Goal: Task Accomplishment & Management: Manage account settings

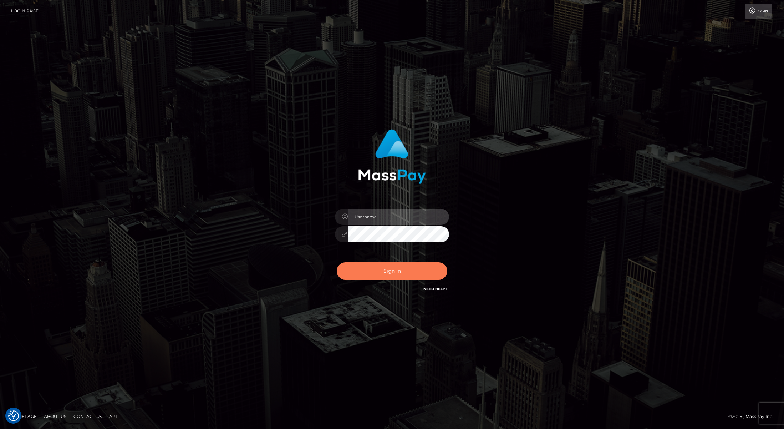
type input "[PERSON_NAME]"
click at [407, 273] on button "Sign in" at bounding box center [392, 270] width 111 height 17
type input "Josue perales"
drag, startPoint x: 388, startPoint y: 268, endPoint x: 391, endPoint y: 268, distance: 3.6
click at [388, 269] on button "Sign in" at bounding box center [392, 270] width 111 height 17
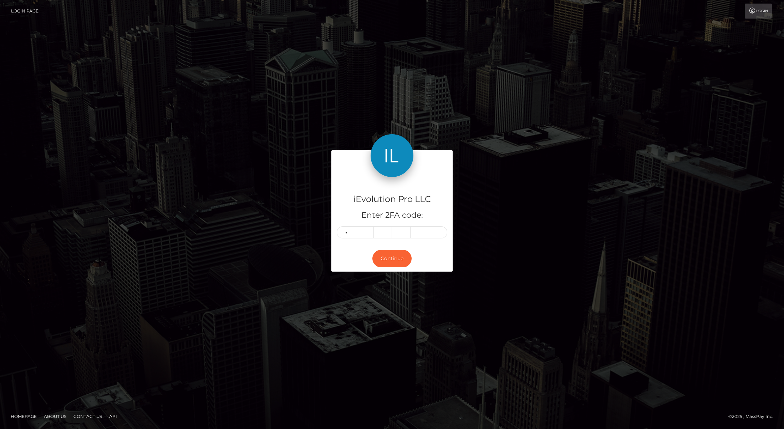
type input "9"
type input "7"
type input "0"
type input "3"
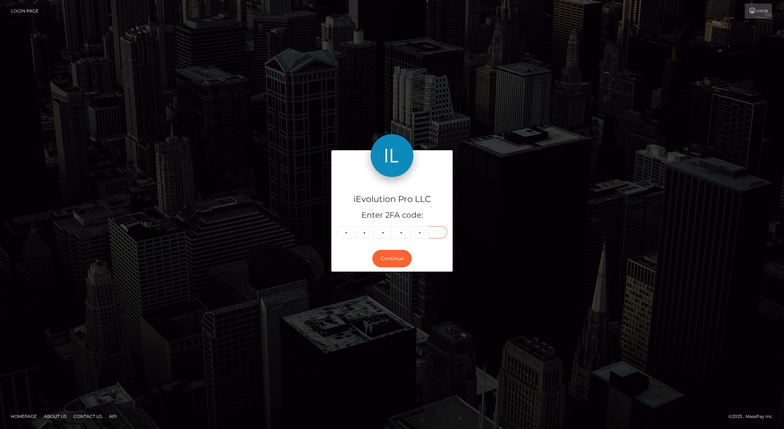
type input "0"
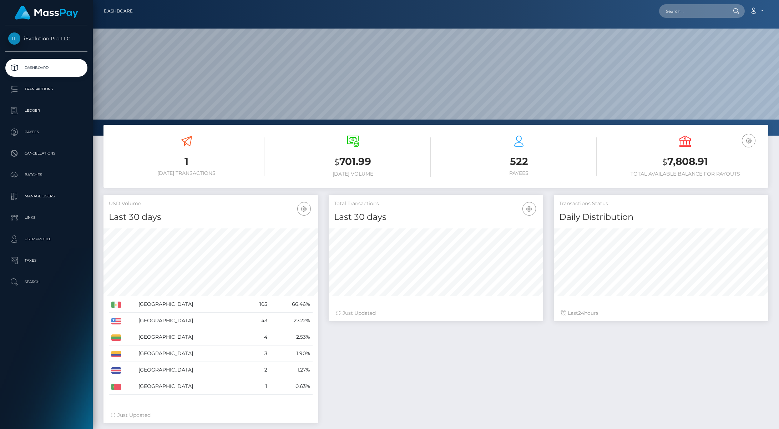
scroll to position [127, 214]
click at [50, 88] on p "Transactions" at bounding box center [46, 89] width 76 height 11
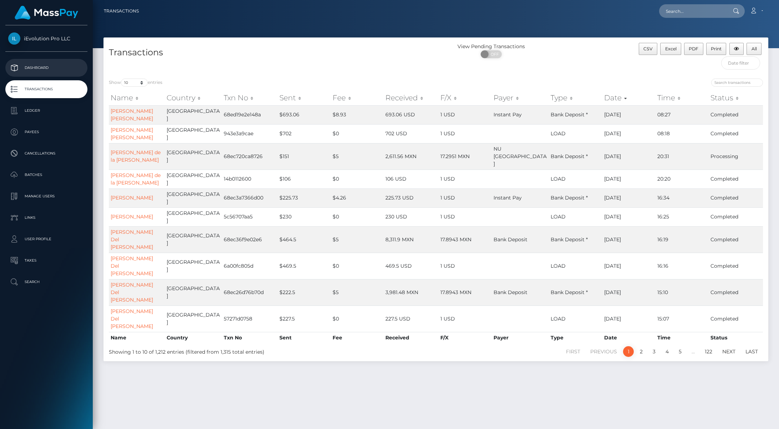
click at [38, 65] on p "Dashboard" at bounding box center [46, 67] width 76 height 11
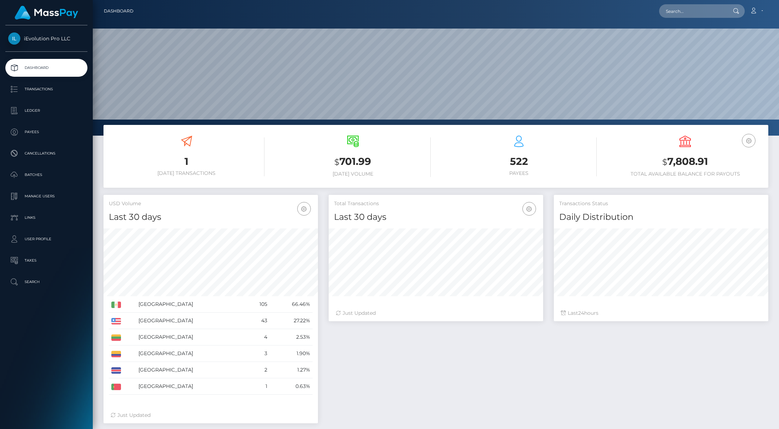
scroll to position [127, 214]
